Goal: Transaction & Acquisition: Purchase product/service

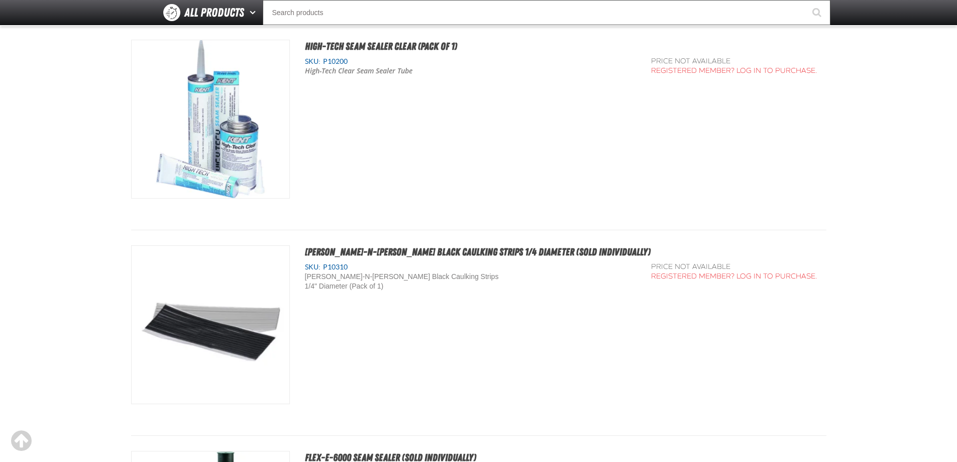
scroll to position [1406, 0]
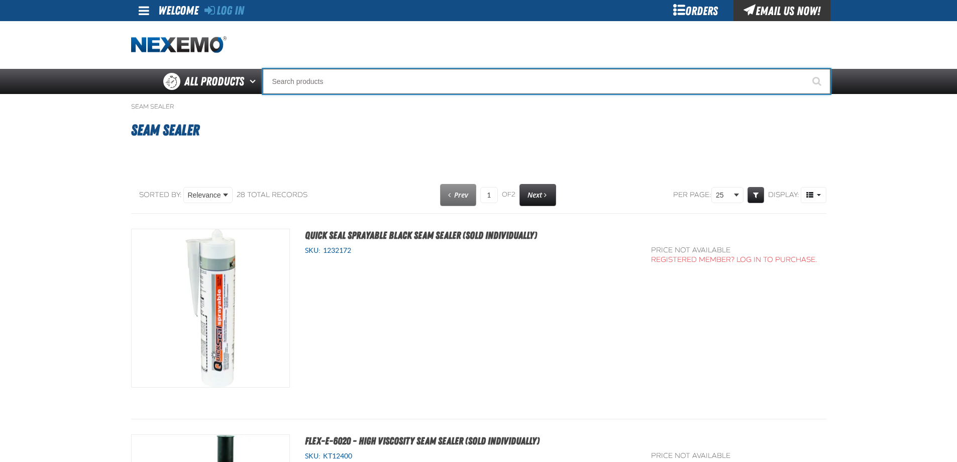
click at [293, 89] on input "Search" at bounding box center [547, 81] width 568 height 25
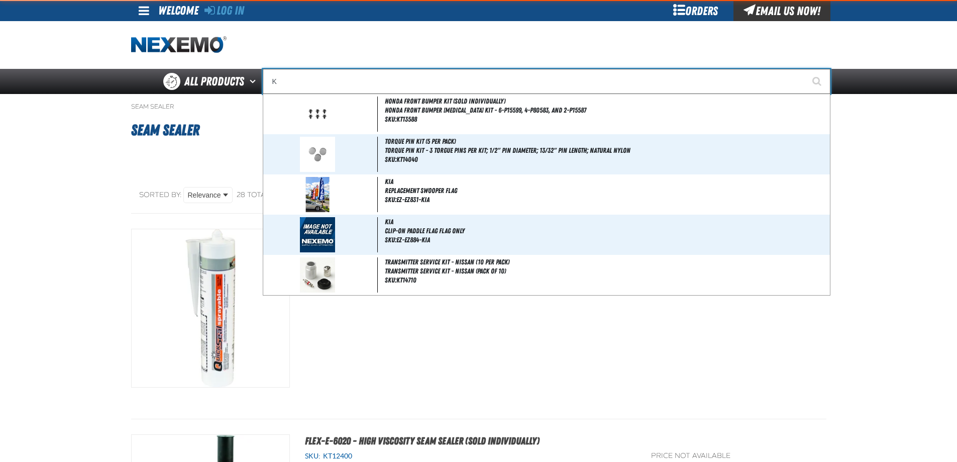
type input "Ke"
type input "KeLLER"
type input "Ken"
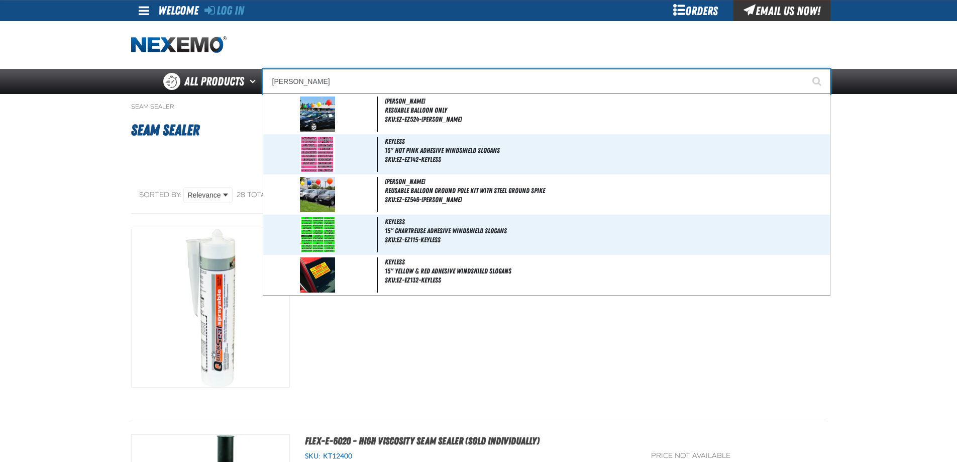
type input "Kent® Brushable White Seam Sealer"
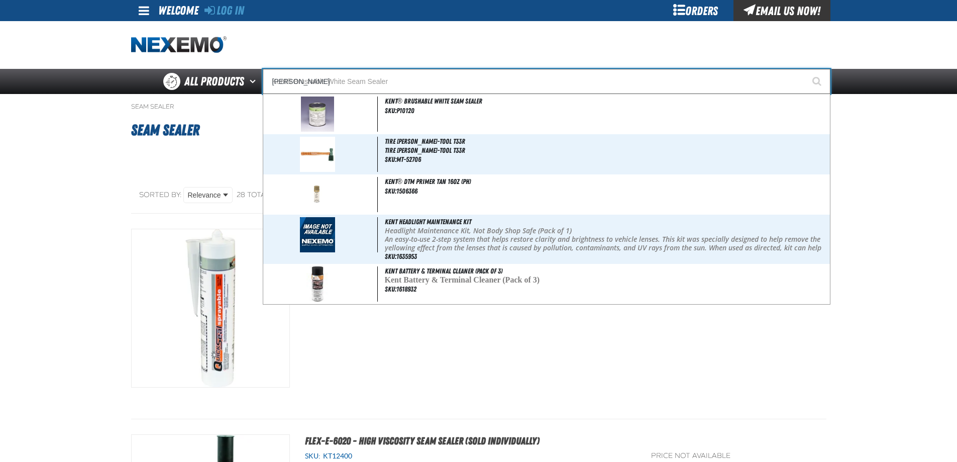
type input "Kent"
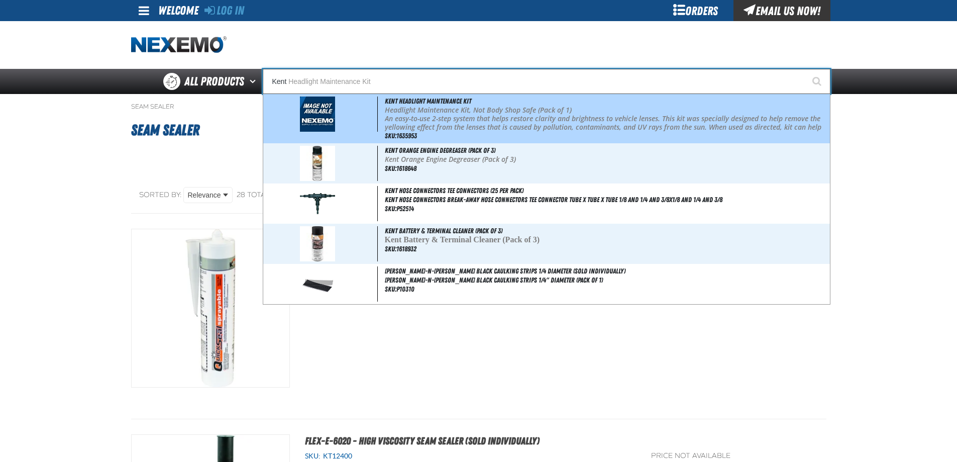
type input "Kent Headlight Maintenance Kit"
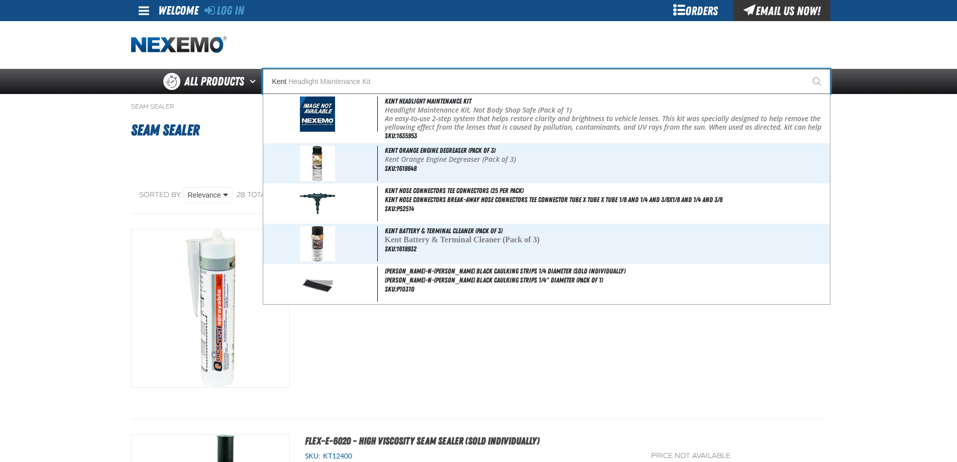
type input "Kent"
click at [805, 69] on button "Start Searching" at bounding box center [817, 81] width 25 height 25
type input "Kent Headlight Maintenance Kit"
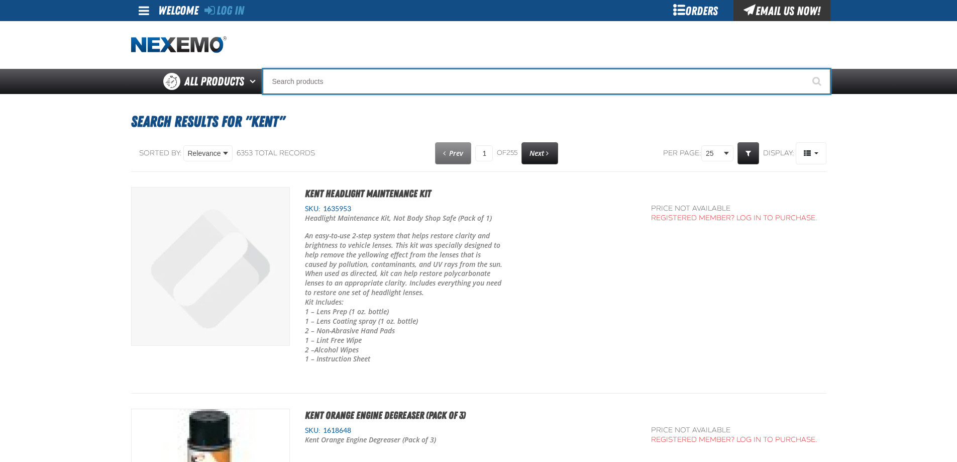
click at [298, 88] on input "Search" at bounding box center [547, 81] width 568 height 25
type input "SKU :P10200"
click at [805, 69] on button "Start Searching" at bounding box center [817, 81] width 25 height 25
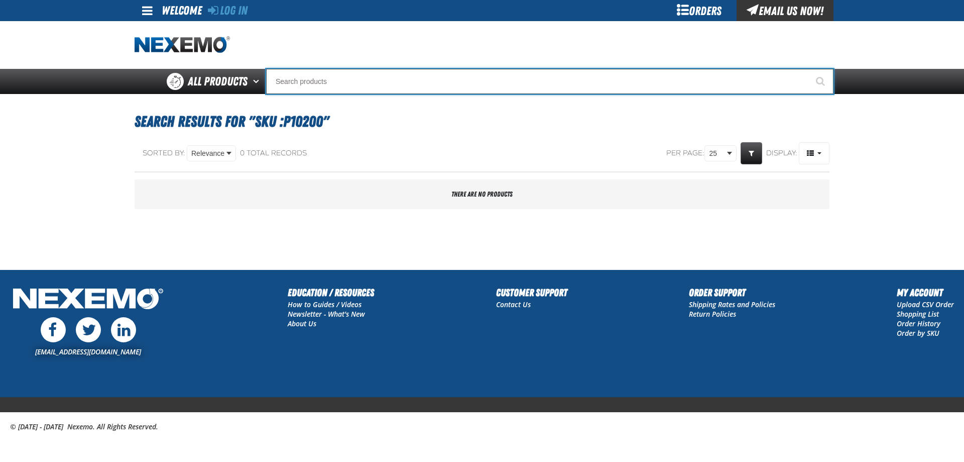
click at [280, 84] on input "Search" at bounding box center [550, 81] width 568 height 25
type input "P"
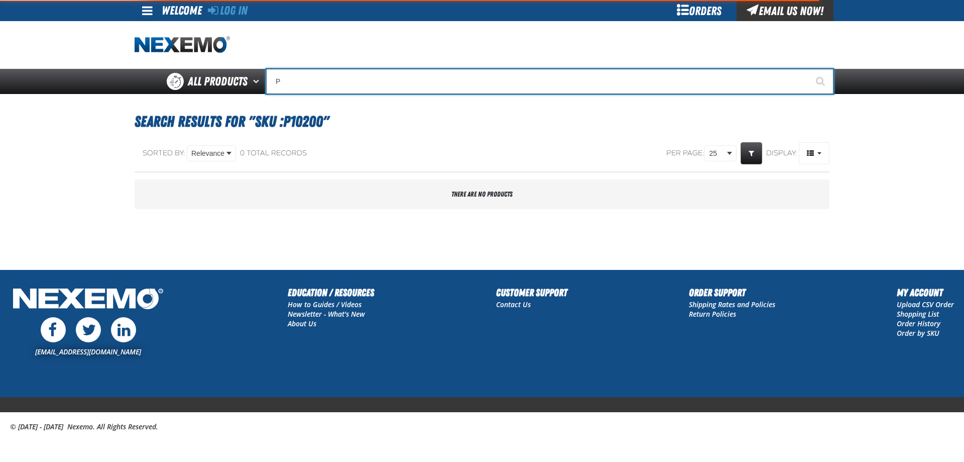
type input "Perfect P Series 0.25-ounce Lead Wheel Weight"
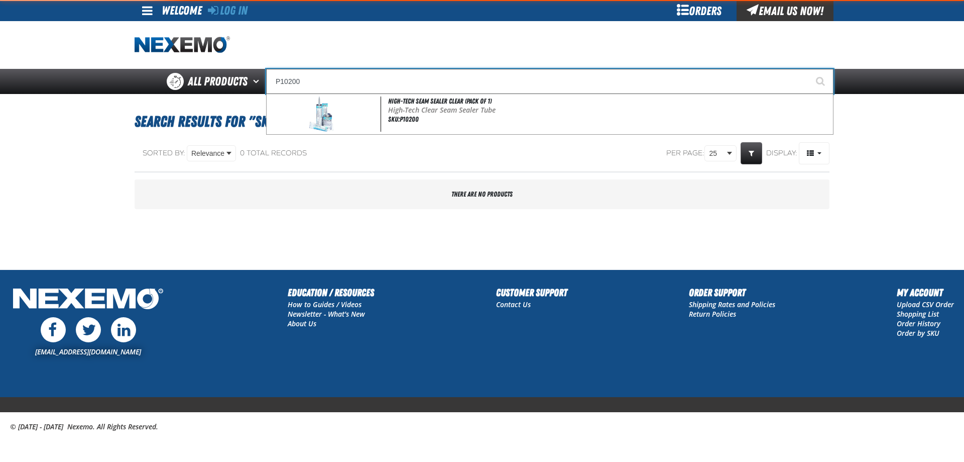
type input "P10200"
click at [809, 69] on button "Start Searching" at bounding box center [821, 81] width 25 height 25
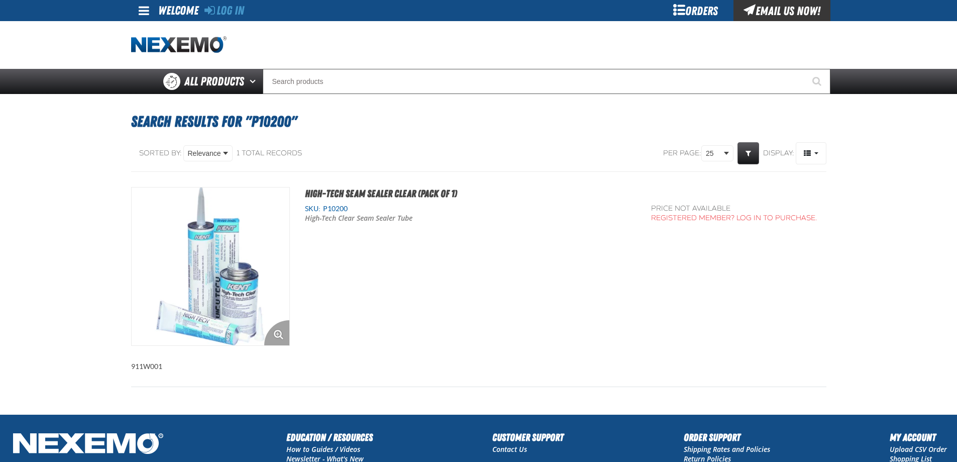
click at [224, 272] on img "View Details of the High-Tech Seam Sealer Clear (Pack of 1)" at bounding box center [211, 266] width 158 height 158
